Goal: Task Accomplishment & Management: Manage account settings

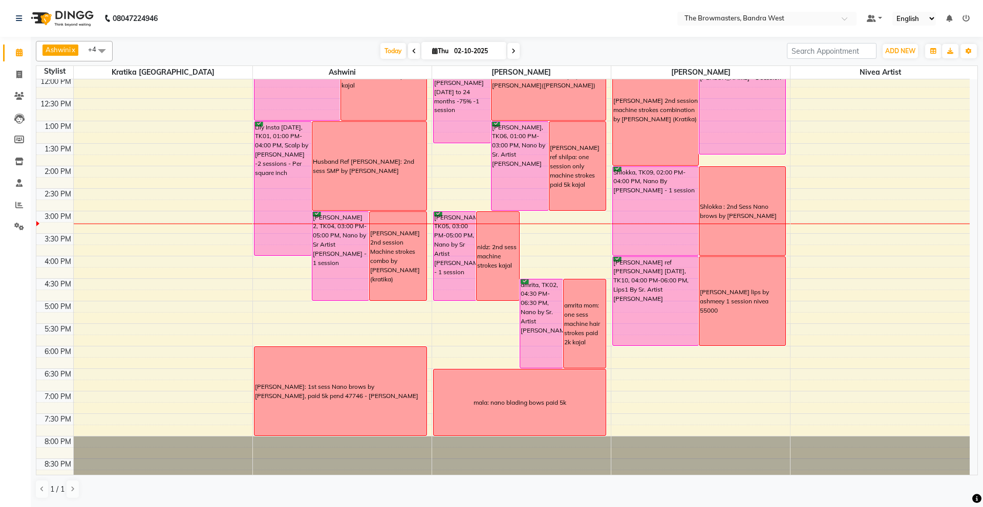
scroll to position [183, 0]
click at [481, 51] on input "02-10-2025" at bounding box center [476, 51] width 51 height 15
select select "10"
select select "2025"
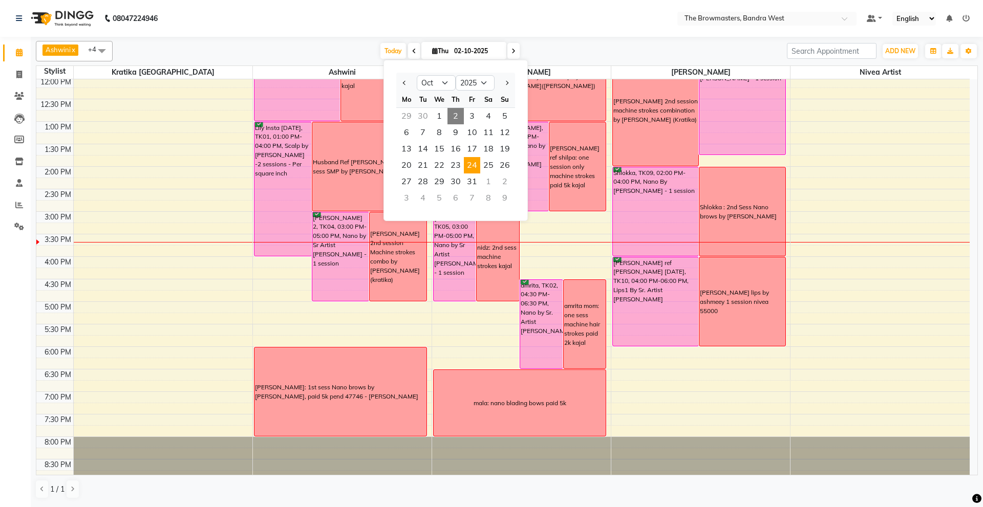
click at [473, 168] on span "24" at bounding box center [472, 165] width 16 height 16
type input "[DATE]"
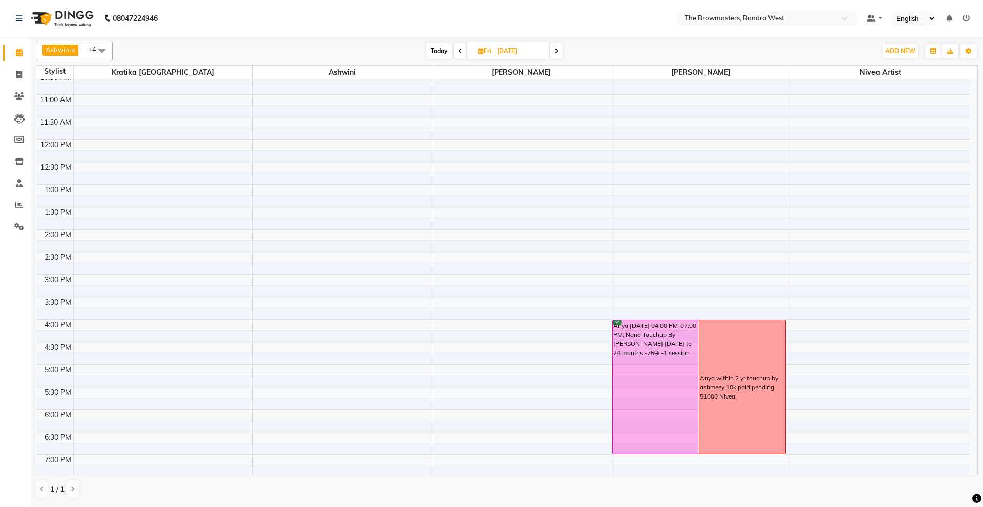
scroll to position [113, 0]
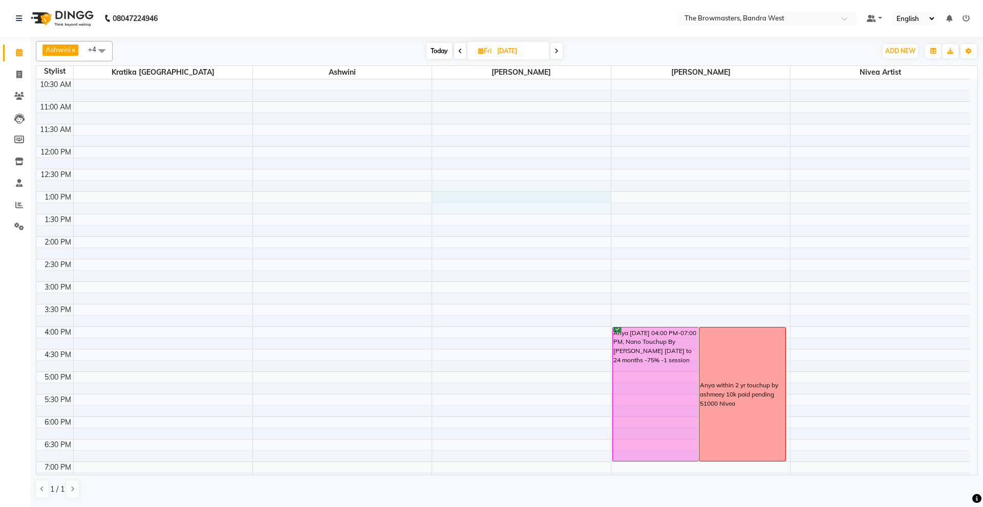
click at [441, 196] on div "8:00 AM 8:30 AM 9:00 AM 9:30 AM 10:00 AM 10:30 AM 11:00 AM 11:30 AM 12:00 PM 12…" at bounding box center [502, 259] width 933 height 585
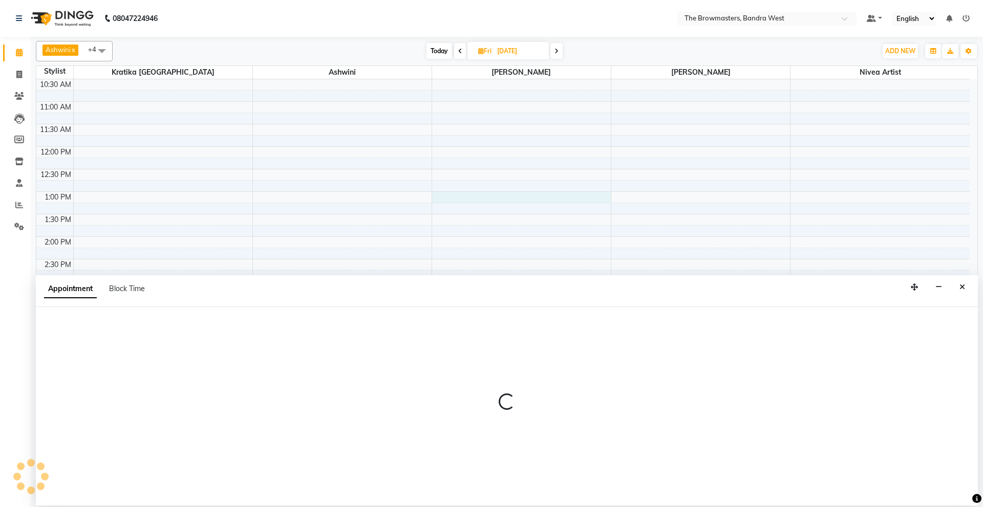
select select "64307"
select select "tentative"
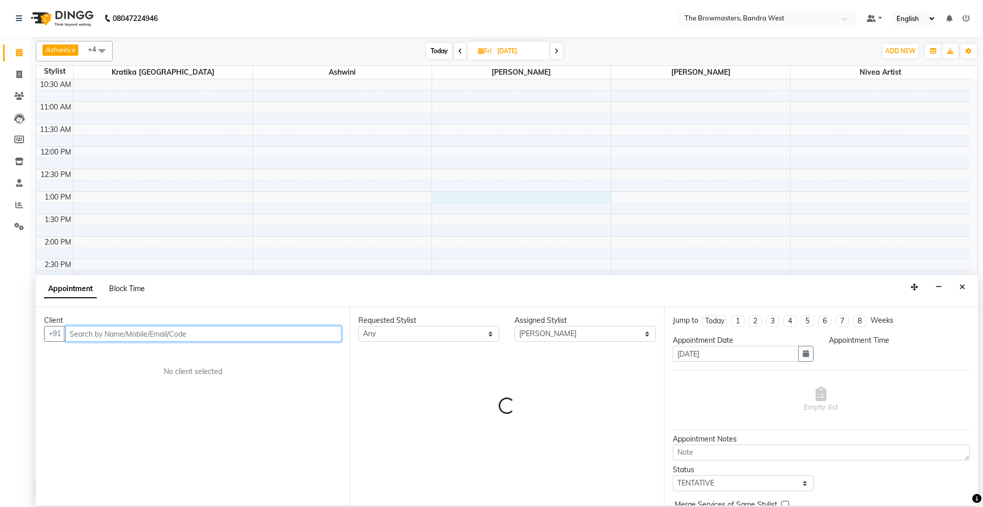
select select "780"
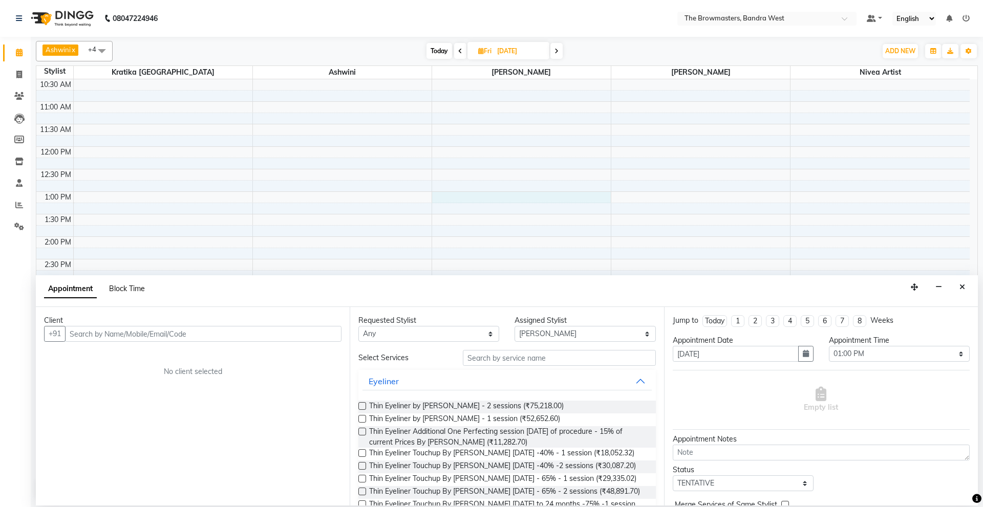
click at [132, 287] on span "Block Time" at bounding box center [127, 288] width 36 height 9
select select "64307"
select select "780"
select select "795"
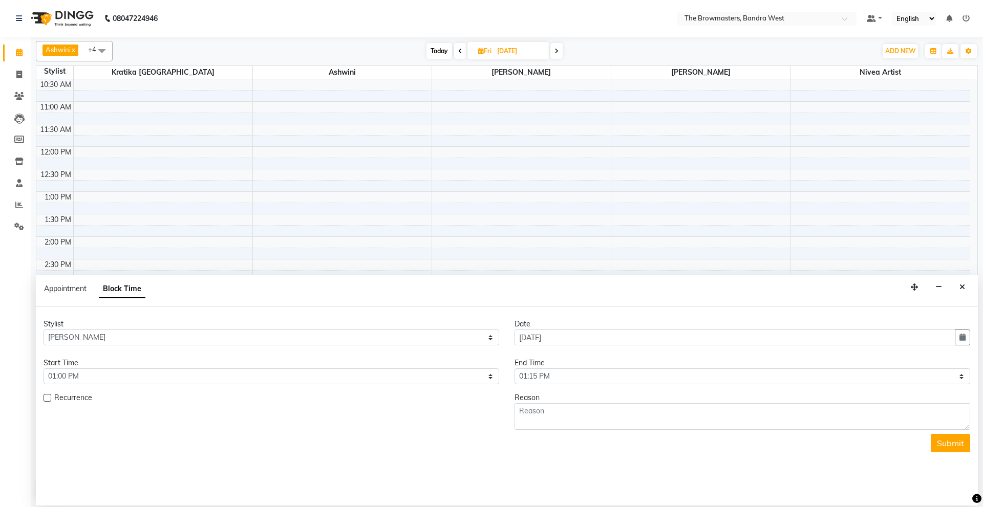
scroll to position [189, 0]
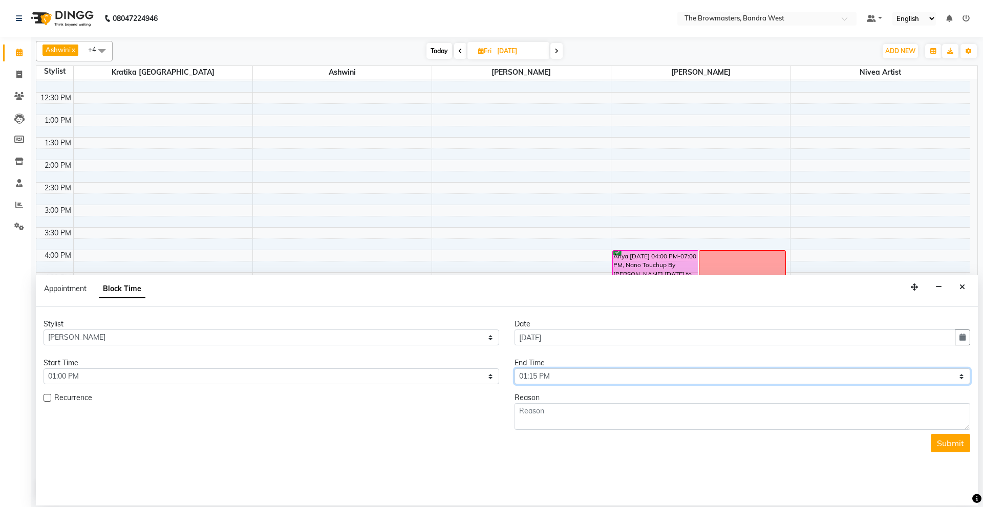
click at [557, 379] on select "Select 09:00 AM 09:15 AM 09:30 AM 09:45 AM 10:00 AM 10:15 AM 10:30 AM 10:45 AM …" at bounding box center [743, 377] width 456 height 16
click at [246, 384] on select "Select 09:00 AM 09:15 AM 09:30 AM 09:45 AM 10:00 AM 10:15 AM 10:30 AM 10:45 AM …" at bounding box center [272, 377] width 456 height 16
select select "660"
click at [44, 369] on select "Select 09:00 AM 09:15 AM 09:30 AM 09:45 AM 10:00 AM 10:15 AM 10:30 AM 10:45 AM …" at bounding box center [272, 377] width 456 height 16
click at [568, 374] on select "Select 09:00 AM 09:15 AM 09:30 AM 09:45 AM 10:00 AM 10:15 AM 10:30 AM 10:45 AM …" at bounding box center [743, 377] width 456 height 16
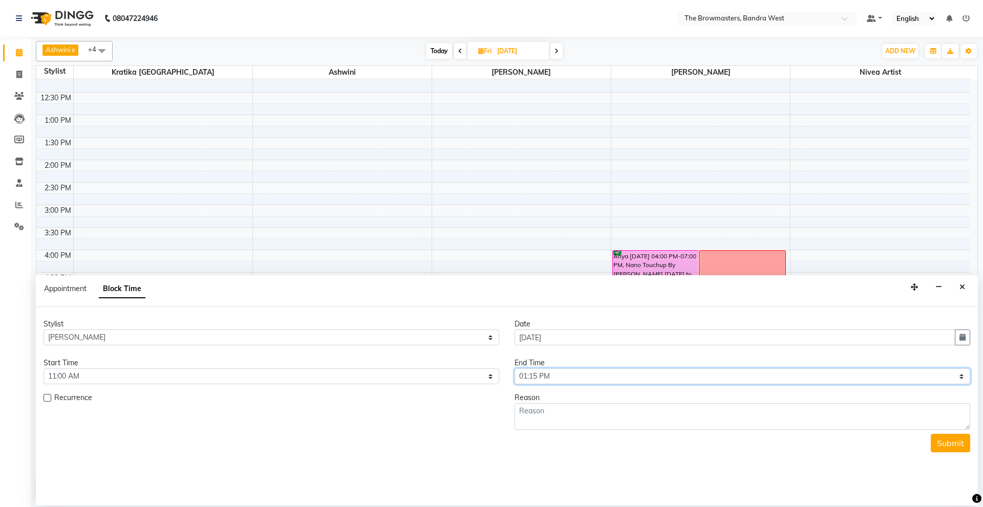
select select "780"
click at [515, 369] on select "Select 09:00 AM 09:15 AM 09:30 AM 09:45 AM 10:00 AM 10:15 AM 10:30 AM 10:45 AM …" at bounding box center [743, 377] width 456 height 16
click at [524, 411] on textarea at bounding box center [743, 416] width 456 height 27
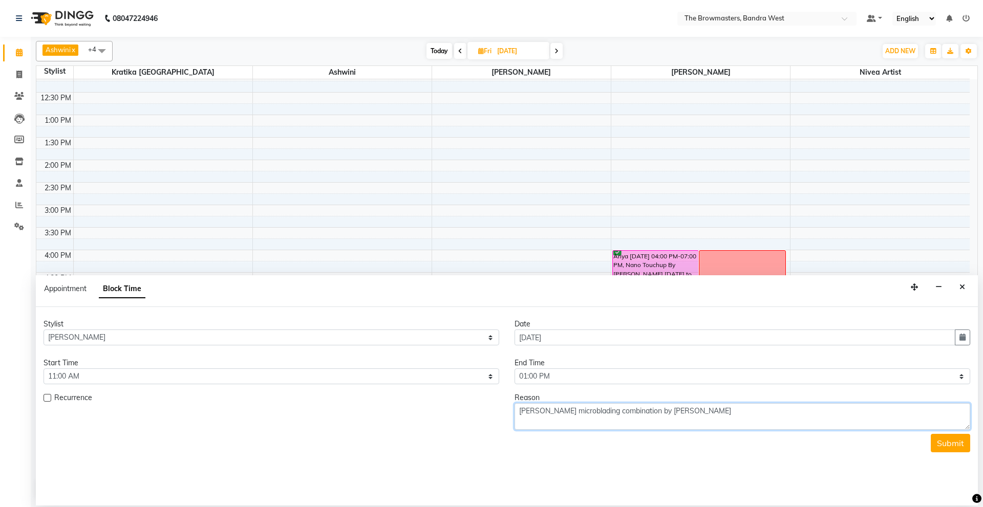
click at [516, 410] on textarea "[PERSON_NAME] microblading combination by [PERSON_NAME]" at bounding box center [743, 416] width 456 height 27
click at [713, 411] on textarea "2nd session shah microblading combination by [PERSON_NAME]" at bounding box center [743, 416] width 456 height 27
type textarea "2nd session shah microblading combination by [PERSON_NAME]([PERSON_NAME])"
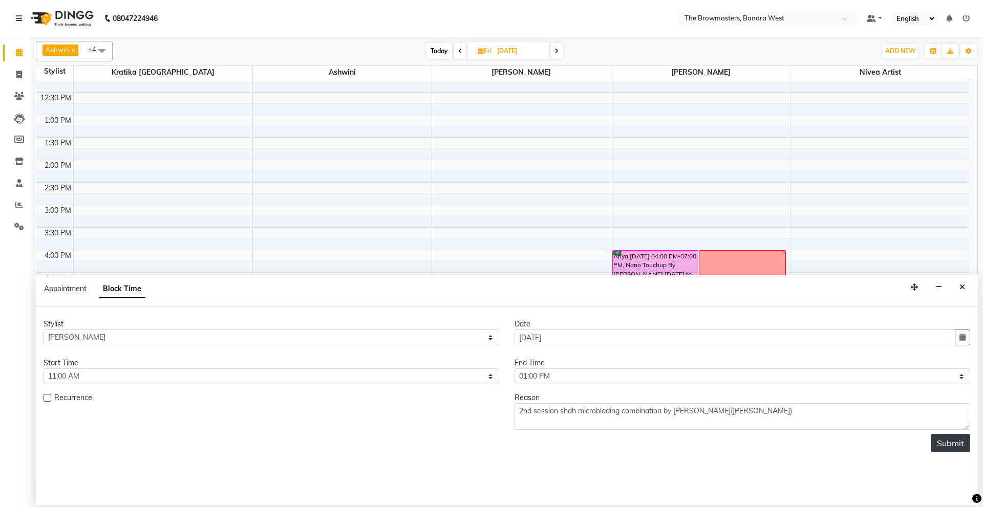
click at [953, 444] on button "Submit" at bounding box center [950, 443] width 39 height 18
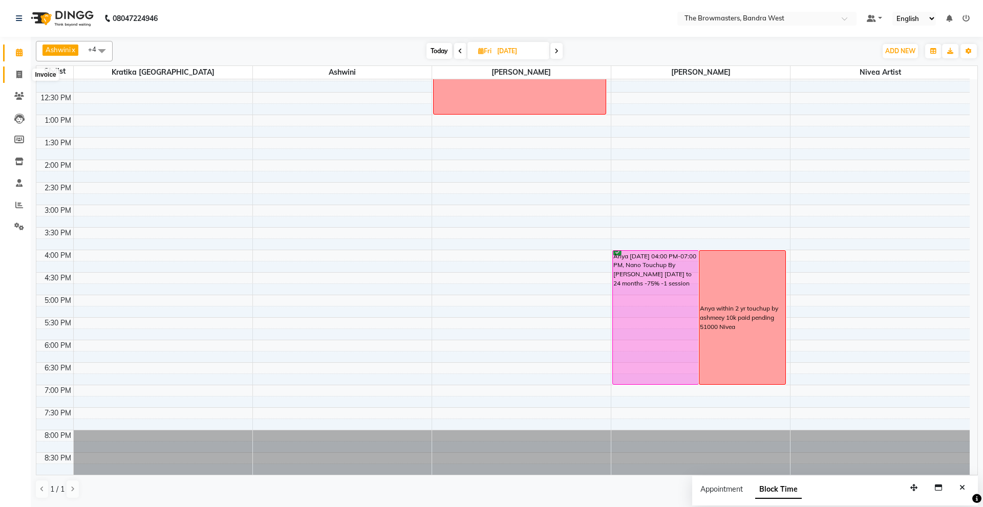
click at [11, 76] on span at bounding box center [19, 75] width 18 height 12
select select "service"
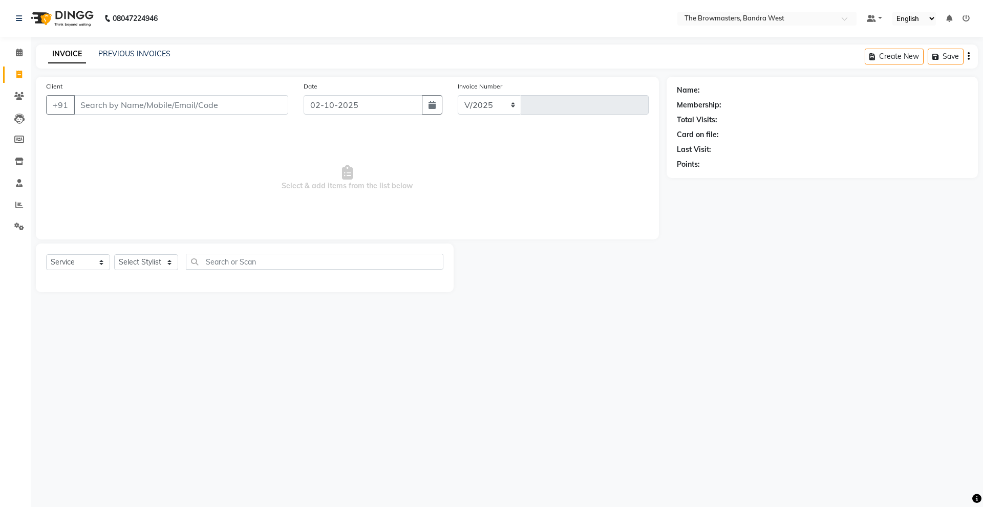
select select "6949"
type input "2323"
select select "package"
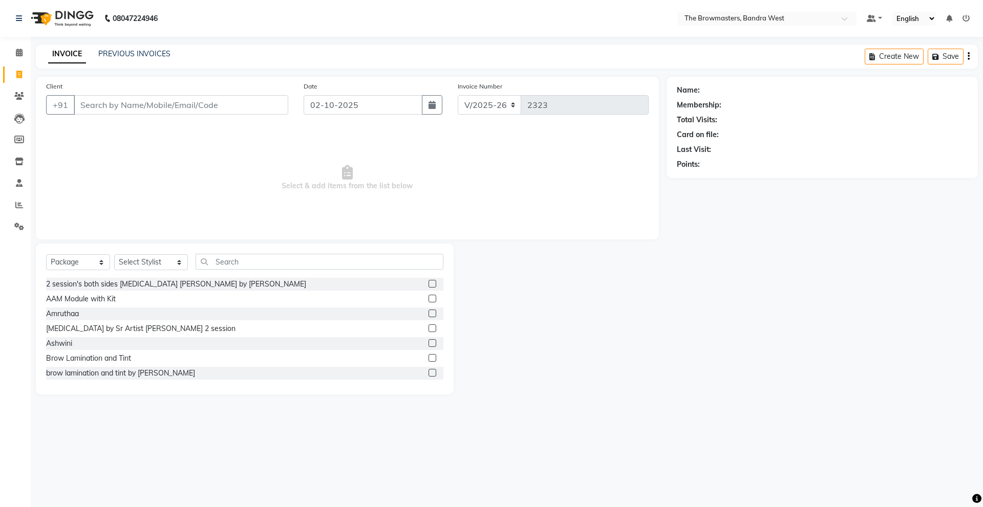
click at [146, 113] on input "Client" at bounding box center [181, 104] width 215 height 19
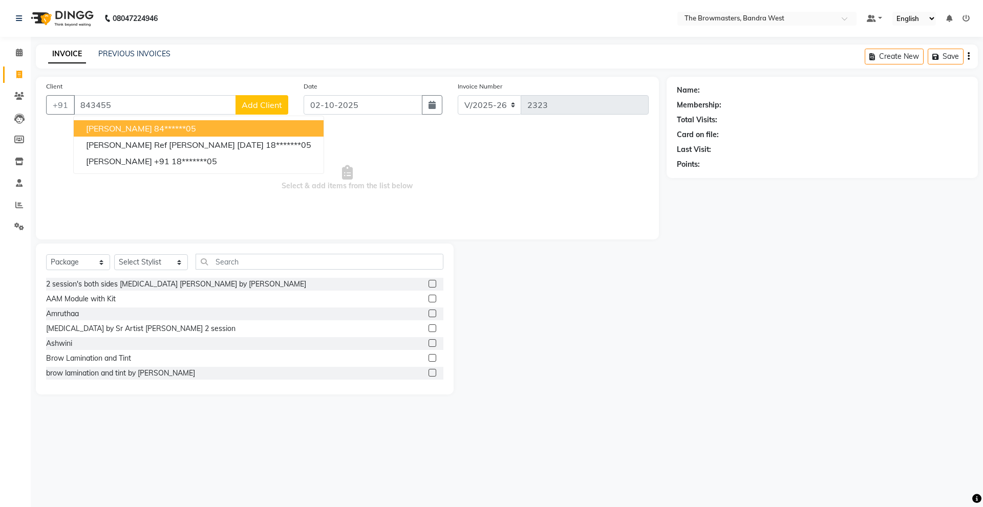
click at [154, 132] on ngb-highlight "84******05" at bounding box center [175, 128] width 42 height 10
type input "84******05"
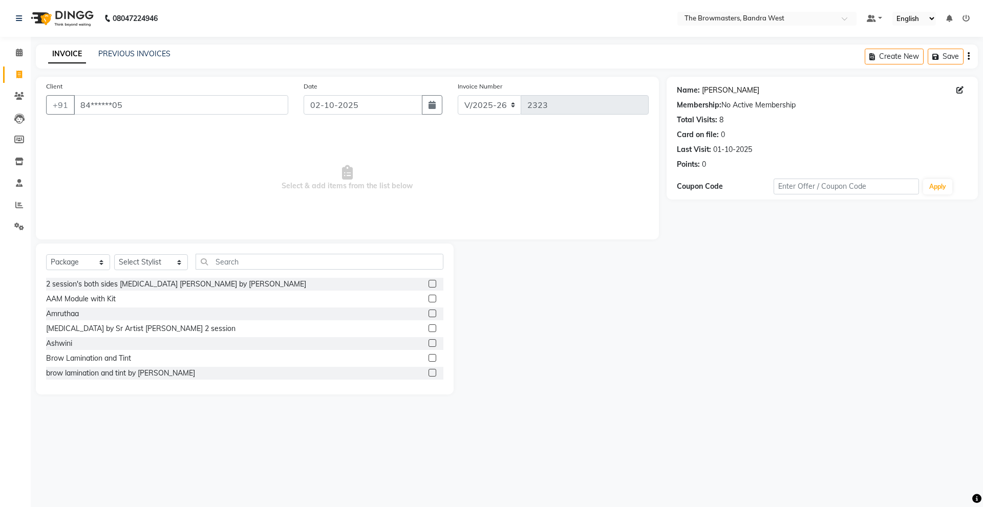
click at [711, 90] on link "[PERSON_NAME]" at bounding box center [730, 90] width 57 height 11
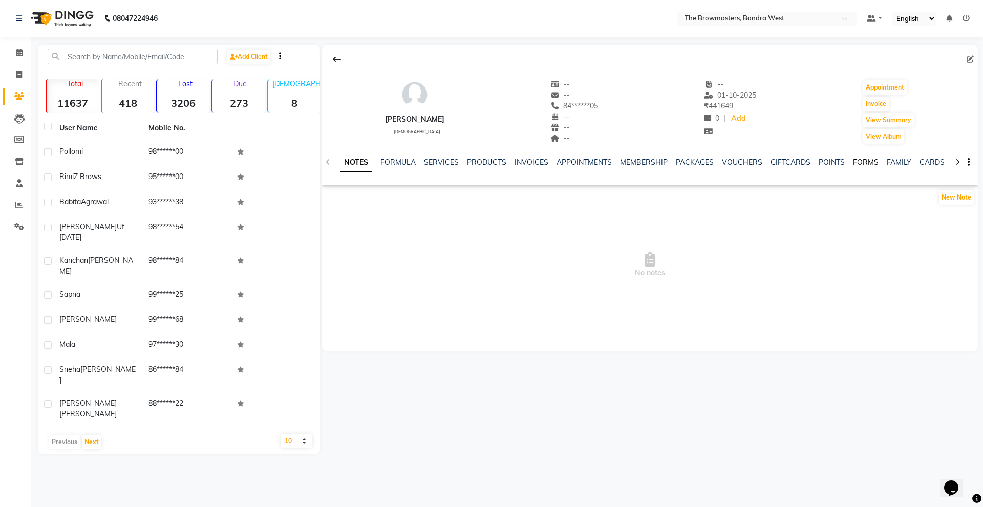
click at [865, 158] on link "FORMS" at bounding box center [866, 162] width 26 height 9
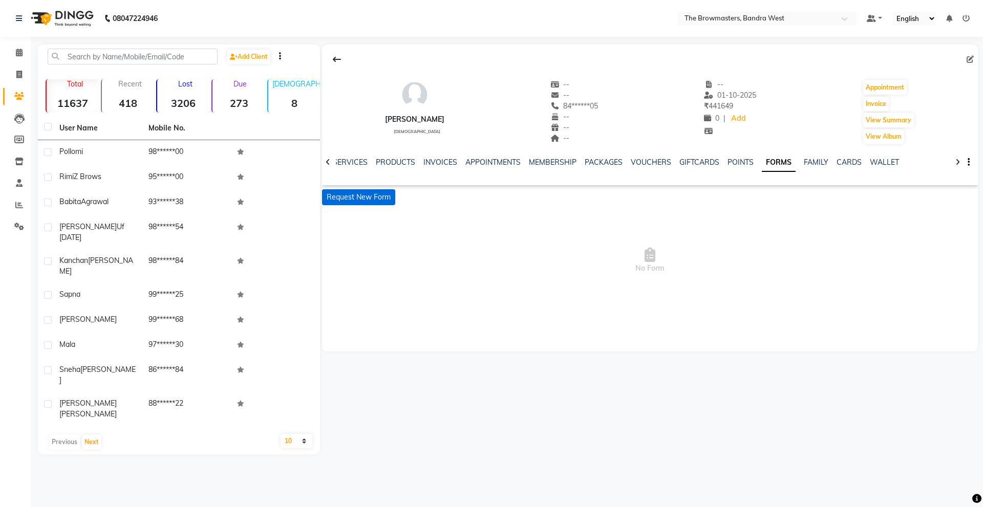
click at [371, 195] on button "Request New Form" at bounding box center [358, 197] width 73 height 16
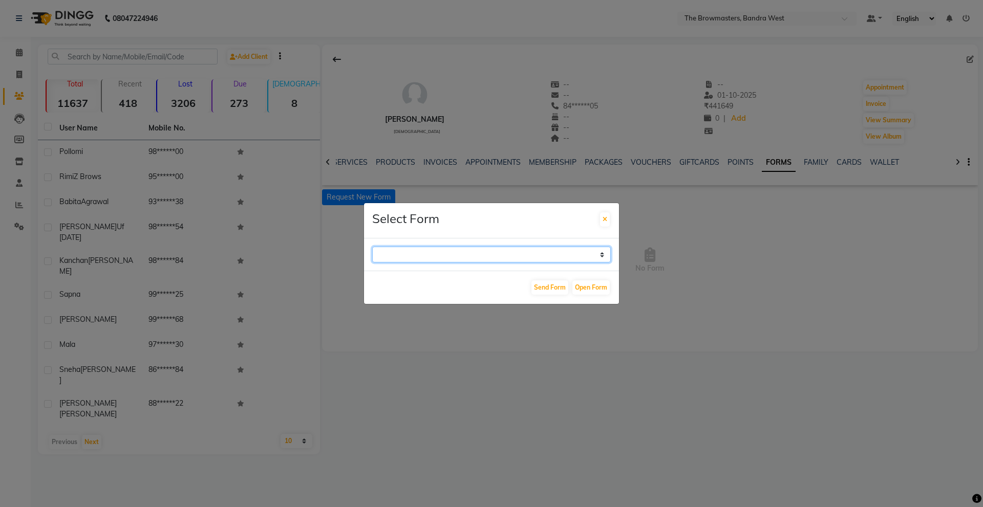
click at [476, 247] on select "Paramedical Consent Form Lips Consent Form Eyeliner Consent Form Brows Consent …" at bounding box center [491, 255] width 239 height 16
select select "208"
click at [372, 247] on select "Paramedical Consent Form Lips Consent Form Eyeliner Consent Form Brows Consent …" at bounding box center [491, 255] width 239 height 16
click at [549, 288] on button "Send Form" at bounding box center [549, 288] width 37 height 14
select select
